Goal: Navigation & Orientation: Find specific page/section

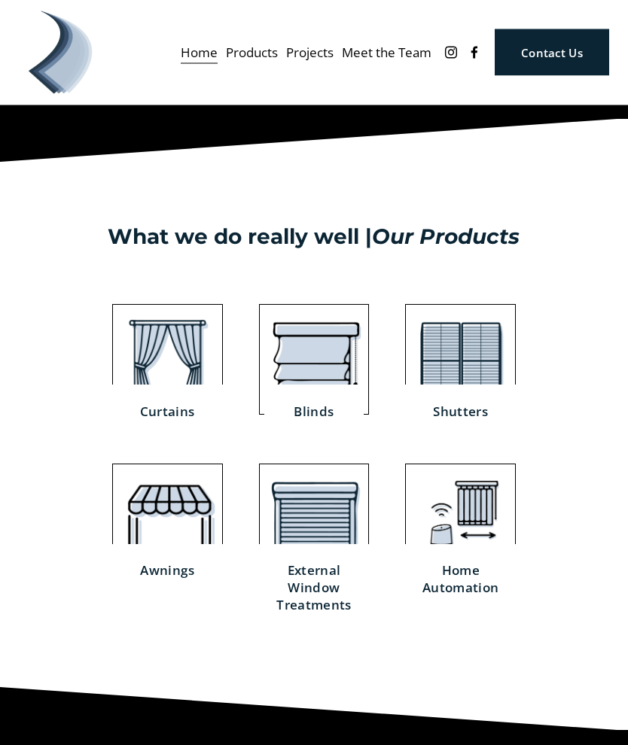
scroll to position [1519, 0]
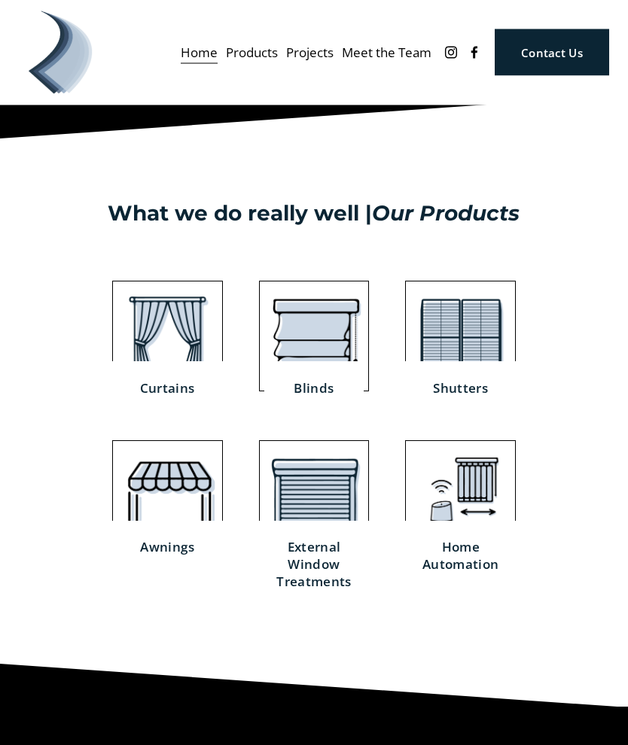
click at [313, 357] on div at bounding box center [314, 336] width 111 height 111
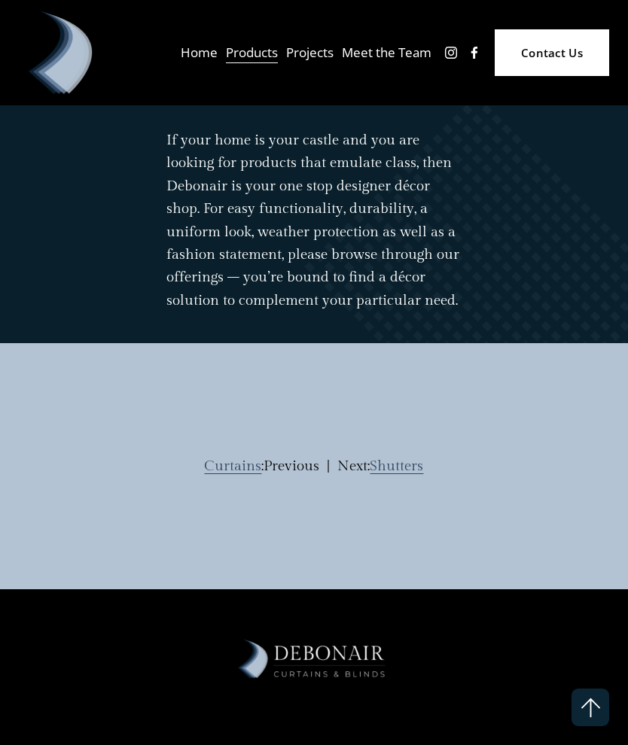
scroll to position [2959, 0]
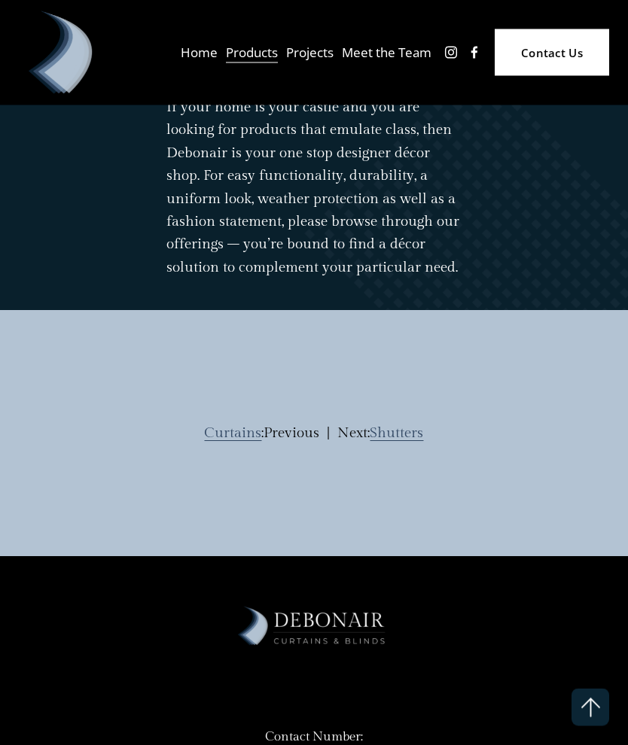
click at [406, 460] on div "Curtains :Previous | Next: Shutters" at bounding box center [314, 433] width 628 height 72
click at [399, 442] on link "Shutters" at bounding box center [396, 433] width 53 height 17
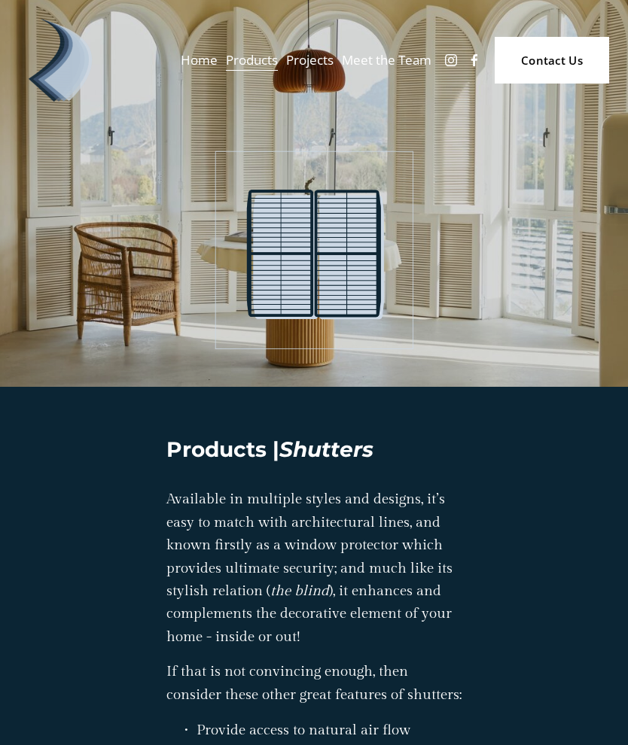
click at [0, 0] on div "Home Products Curtains Blinds" at bounding box center [0, 0] width 0 height 0
click at [0, 0] on button "Open Menu Close Menu" at bounding box center [0, 0] width 0 height 0
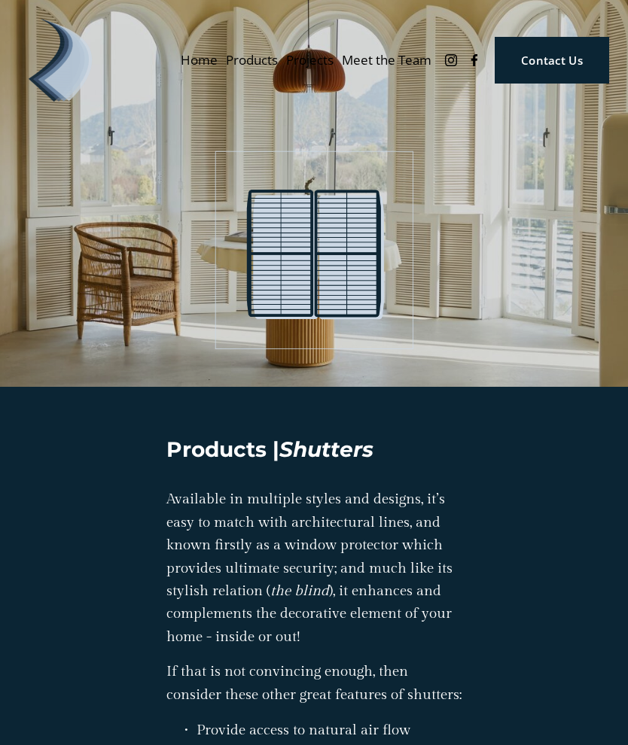
click at [315, 308] on link "Folder: Products" at bounding box center [314, 312] width 200 height 38
click at [470, 598] on link "External Window Treatments" at bounding box center [313, 606] width 509 height 38
